Goal: Task Accomplishment & Management: Use online tool/utility

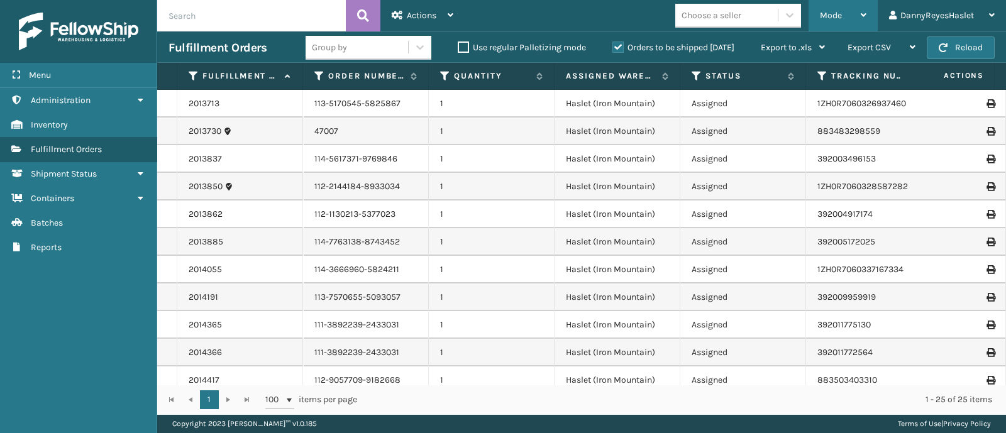
click at [830, 18] on span "Mode" at bounding box center [831, 15] width 22 height 11
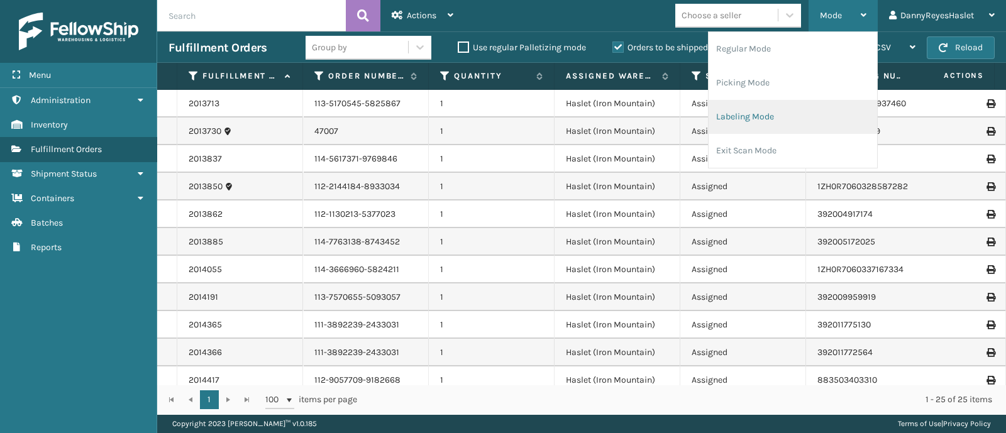
click at [761, 124] on li "Labeling Mode" at bounding box center [793, 117] width 168 height 34
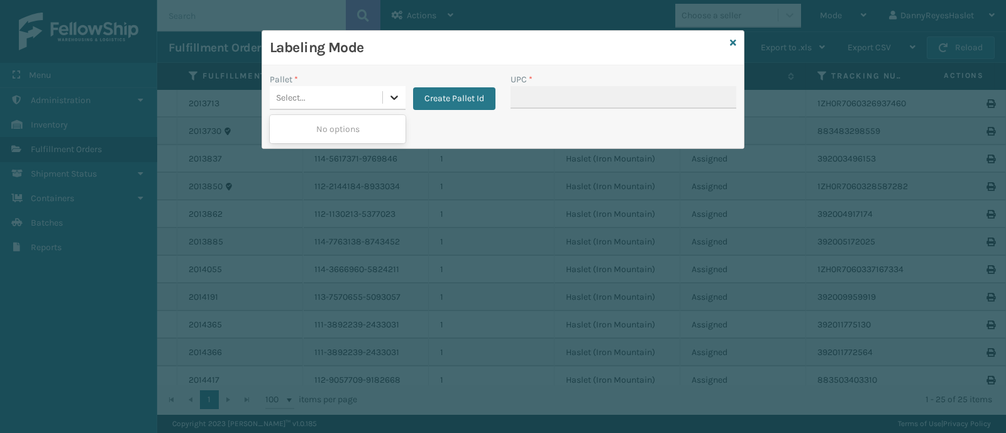
click at [399, 98] on icon at bounding box center [394, 97] width 13 height 13
click at [399, 92] on icon at bounding box center [394, 97] width 13 height 13
click at [383, 92] on div at bounding box center [394, 97] width 23 height 23
click at [362, 91] on div "Select..." at bounding box center [326, 97] width 113 height 21
drag, startPoint x: 362, startPoint y: 92, endPoint x: 353, endPoint y: 94, distance: 9.6
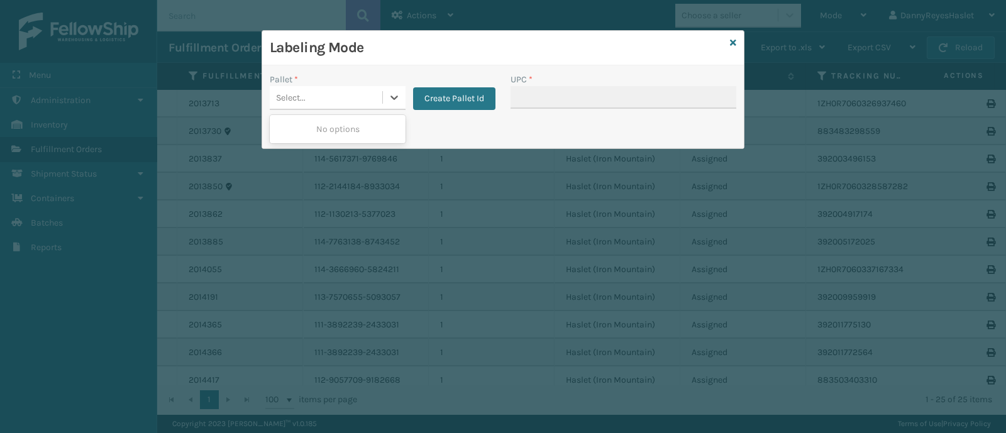
click at [357, 94] on div "Select..." at bounding box center [326, 97] width 113 height 21
click at [352, 94] on div "Select..." at bounding box center [326, 97] width 113 height 21
click at [349, 94] on div "Select..." at bounding box center [326, 97] width 113 height 21
click at [402, 70] on div "Pallet * Select... Create Pallet Id UPC * Print Pallet Label" at bounding box center [503, 106] width 482 height 83
drag, startPoint x: 734, startPoint y: 42, endPoint x: 773, endPoint y: 33, distance: 39.3
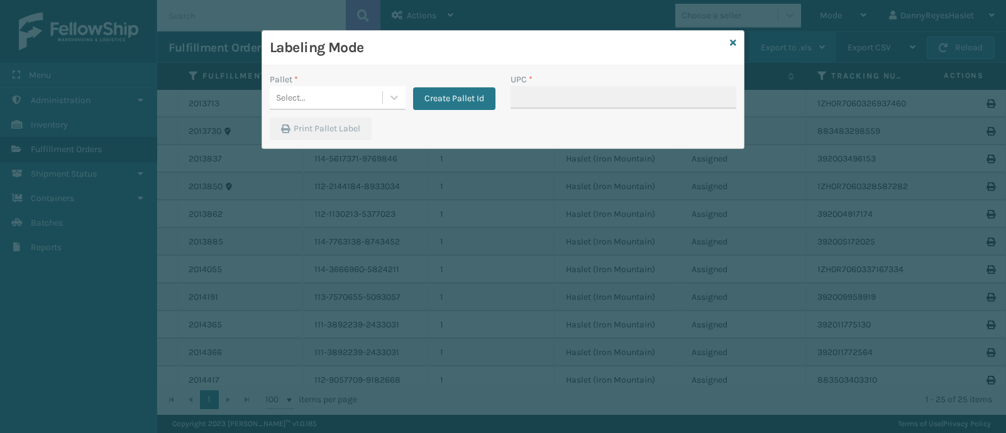
click at [736, 41] on icon at bounding box center [733, 42] width 6 height 9
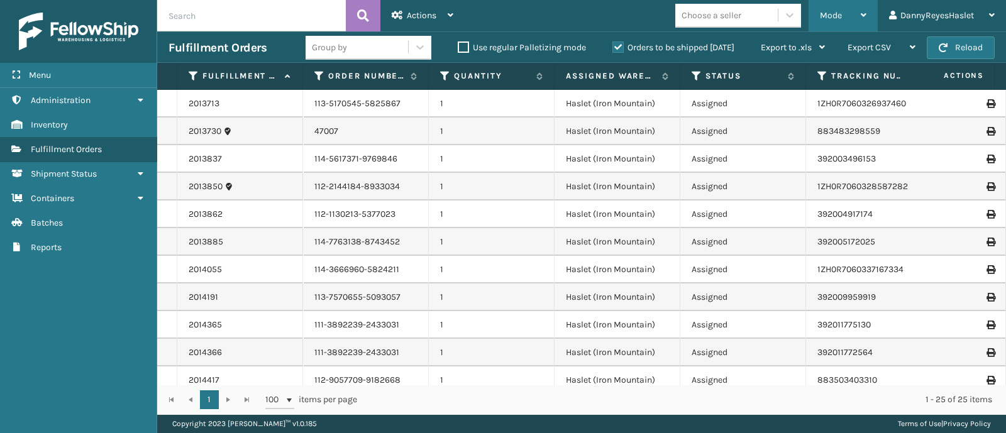
click at [833, 20] on span "Mode" at bounding box center [831, 15] width 22 height 11
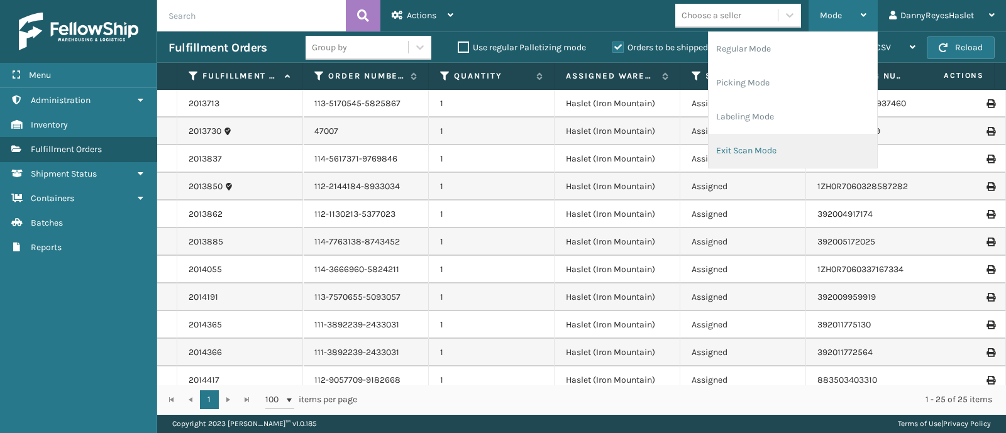
click at [763, 143] on li "Exit Scan Mode" at bounding box center [793, 151] width 168 height 34
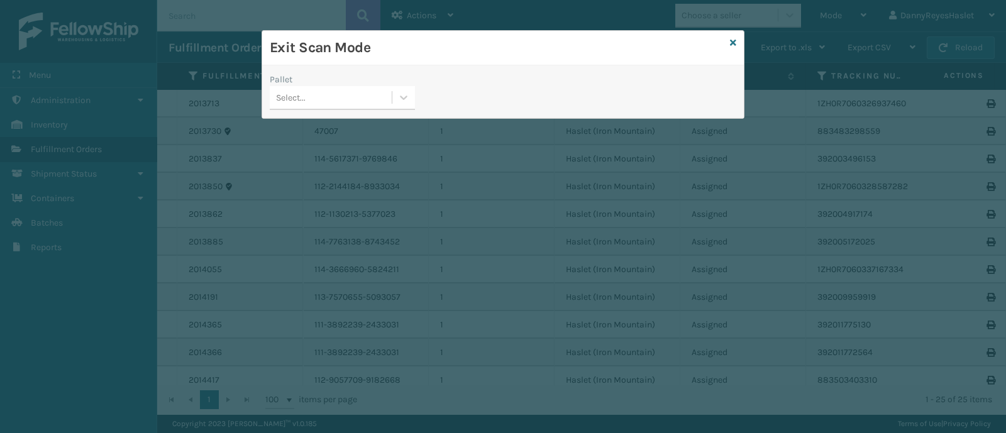
click at [325, 94] on div "Select..." at bounding box center [331, 97] width 122 height 21
drag, startPoint x: 529, startPoint y: 87, endPoint x: 702, endPoint y: 1, distance: 192.9
click at [539, 82] on div "Pallet Select..." at bounding box center [503, 95] width 482 height 45
click at [732, 40] on icon at bounding box center [733, 42] width 6 height 9
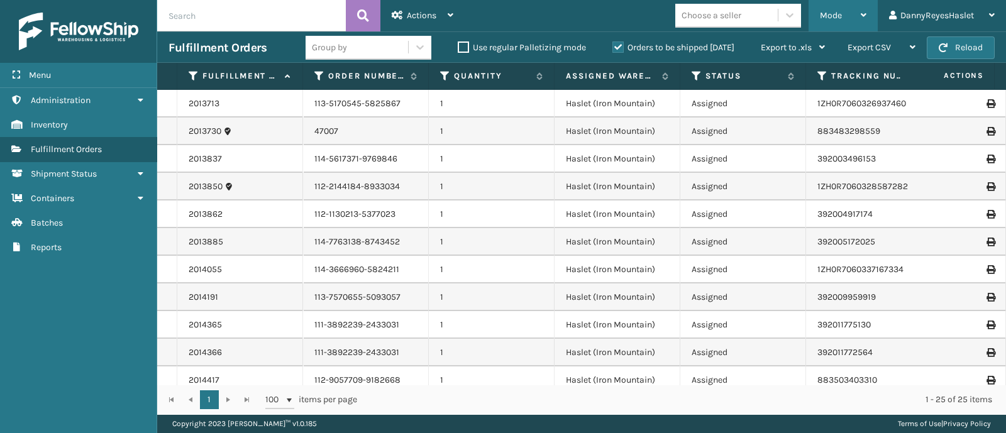
click at [837, 10] on span "Mode" at bounding box center [831, 15] width 22 height 11
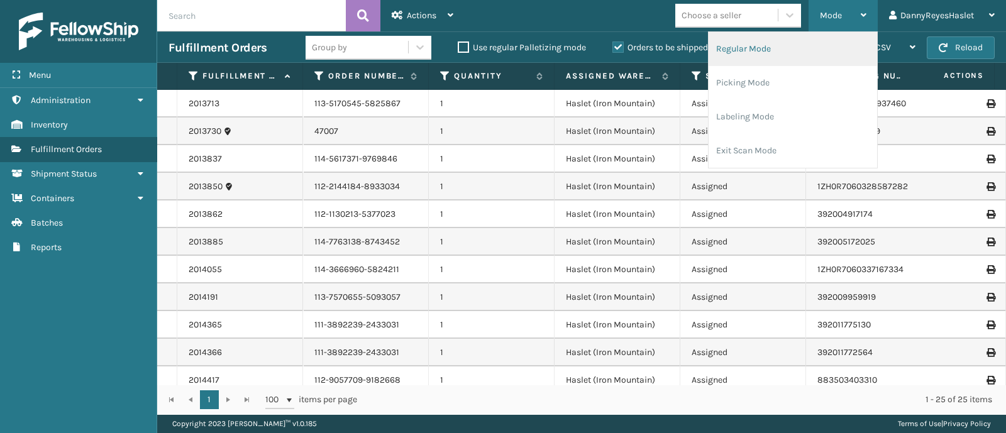
drag, startPoint x: 795, startPoint y: 45, endPoint x: 789, endPoint y: 42, distance: 6.5
click at [789, 42] on li "Regular Mode" at bounding box center [793, 49] width 168 height 34
